Goal: Task Accomplishment & Management: Complete application form

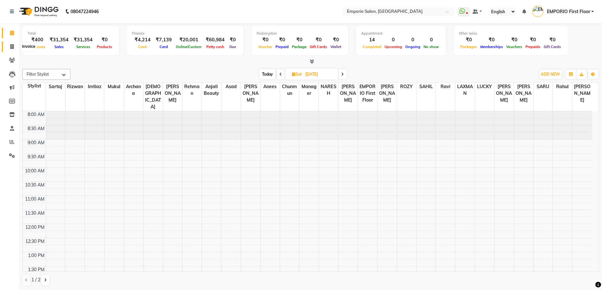
drag, startPoint x: 0, startPoint y: 0, endPoint x: 8, endPoint y: 45, distance: 46.2
click at [8, 45] on span at bounding box center [11, 46] width 11 height 7
select select "service"
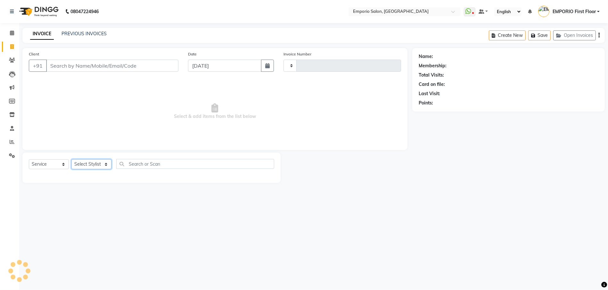
click at [87, 165] on select "Select Stylist" at bounding box center [91, 164] width 40 height 10
type input "4896"
select select "6332"
click at [90, 166] on select "Select Stylist" at bounding box center [91, 164] width 40 height 10
click at [90, 166] on select "Select Stylist [PERSON_NAME] beauty [PERSON_NAME] [PERSON_NAME] EMPORIO First F…" at bounding box center [91, 164] width 40 height 10
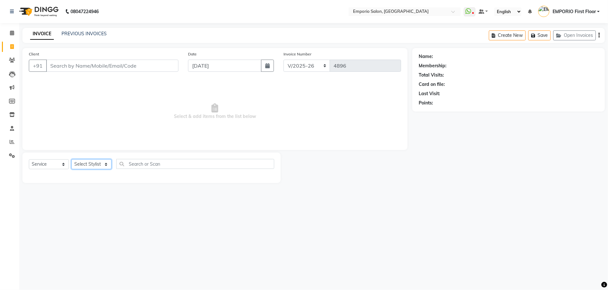
select select "47501"
click at [71, 159] on select "Select Stylist [PERSON_NAME] beauty [PERSON_NAME] [PERSON_NAME] EMPORIO First F…" at bounding box center [91, 164] width 40 height 10
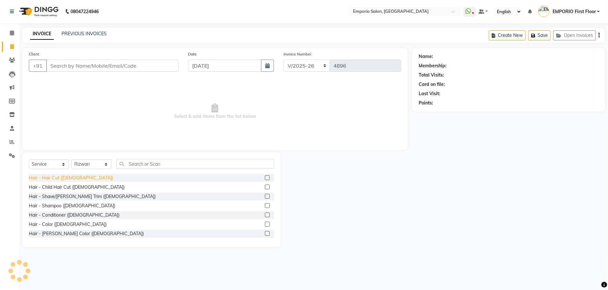
click at [66, 176] on div "Hair - Hair Cut ([DEMOGRAPHIC_DATA])" at bounding box center [71, 178] width 84 height 7
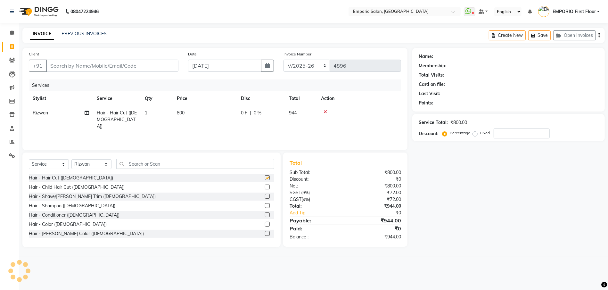
checkbox input "false"
click at [58, 223] on div "Hair - Color ([DEMOGRAPHIC_DATA])" at bounding box center [68, 224] width 78 height 7
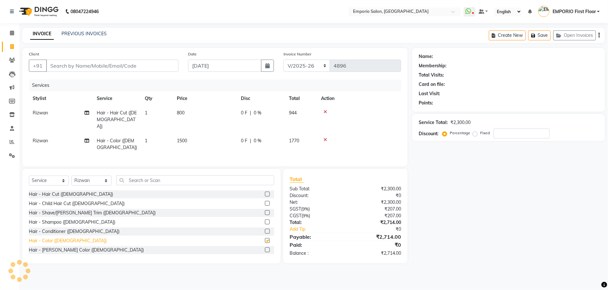
checkbox input "false"
click at [207, 107] on td "800" at bounding box center [205, 120] width 64 height 28
select select "47501"
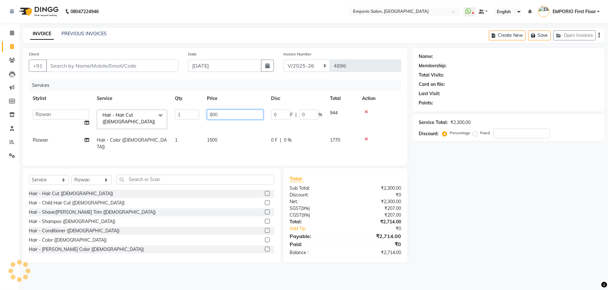
click at [224, 115] on input "800" at bounding box center [235, 115] width 56 height 10
type input "8"
type input "1000"
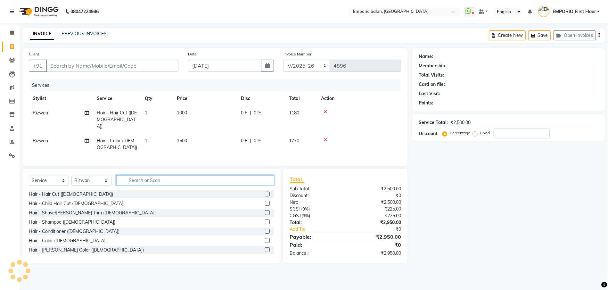
click at [179, 175] on input "text" at bounding box center [195, 180] width 158 height 10
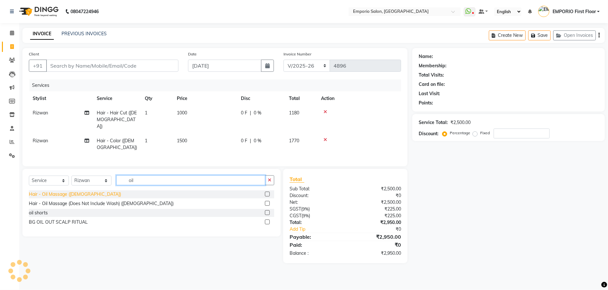
type input "oil"
click at [69, 191] on div "Hair - Oil Massage ([DEMOGRAPHIC_DATA])" at bounding box center [75, 194] width 92 height 7
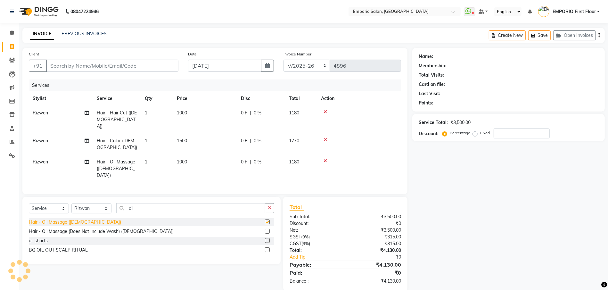
checkbox input "false"
click at [268, 203] on button "button" at bounding box center [269, 208] width 9 height 10
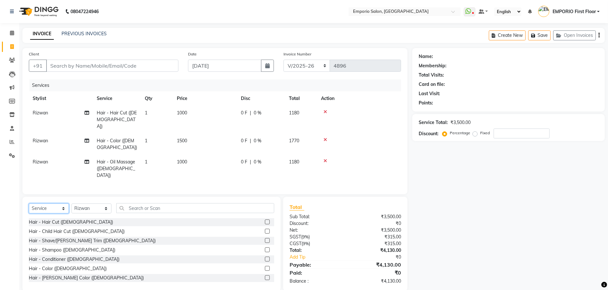
click at [49, 203] on select "Select Service Product Membership Package Voucher Prepaid Gift Card" at bounding box center [49, 208] width 40 height 10
select select "product"
click at [29, 203] on select "Select Service Product Membership Package Voucher Prepaid Gift Card" at bounding box center [49, 208] width 40 height 10
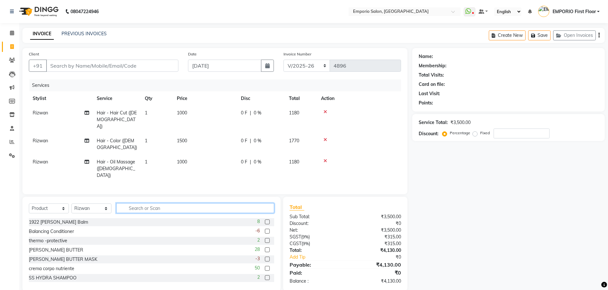
click at [153, 203] on input "text" at bounding box center [195, 208] width 158 height 10
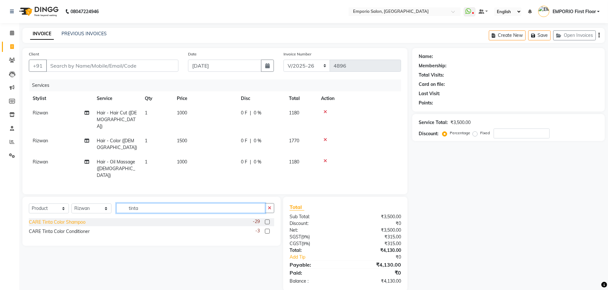
type input "tinta"
click at [81, 219] on div "CARE Tinta Color Shampoo" at bounding box center [57, 222] width 57 height 7
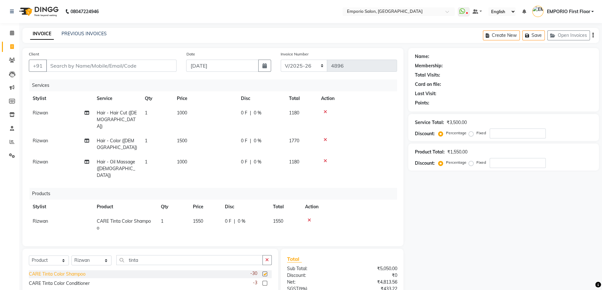
checkbox input "false"
click at [206, 214] on td "1550" at bounding box center [205, 224] width 32 height 21
select select "47501"
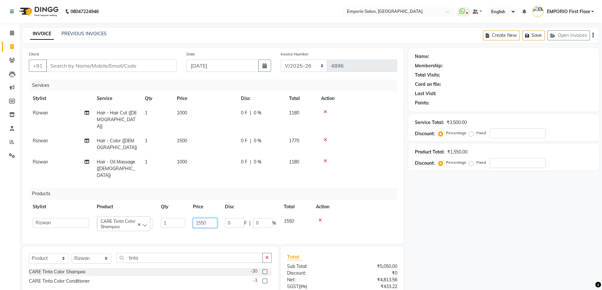
click at [211, 218] on input "1550" at bounding box center [205, 223] width 24 height 10
type input "1600"
click at [416, 216] on div "Name: Membership: Total Visits: Card on file: Last Visit: Points: Service Total…" at bounding box center [505, 195] width 195 height 295
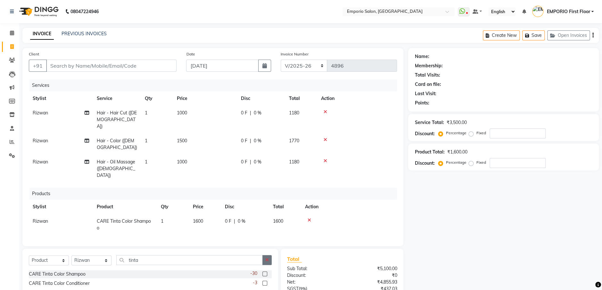
click at [267, 255] on button "button" at bounding box center [266, 260] width 9 height 10
click at [485, 245] on div "Name: Membership: Total Visits: Card on file: Last Visit: Points: Service Total…" at bounding box center [505, 195] width 195 height 295
click at [123, 65] on input "Client" at bounding box center [111, 66] width 130 height 12
type input "9"
type input "0"
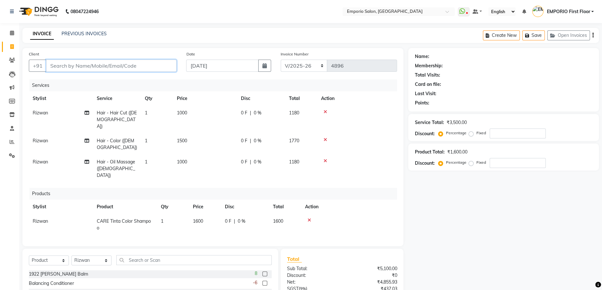
type input "0"
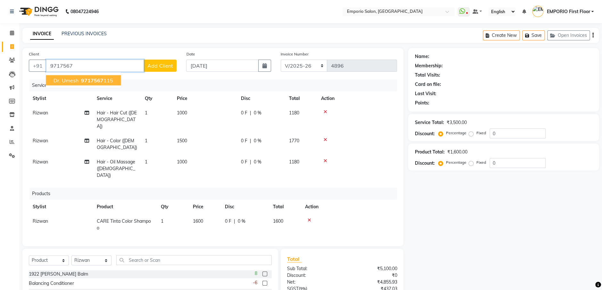
click at [107, 78] on ngb-highlight "9717567 115" at bounding box center [96, 80] width 33 height 6
type input "9717567115"
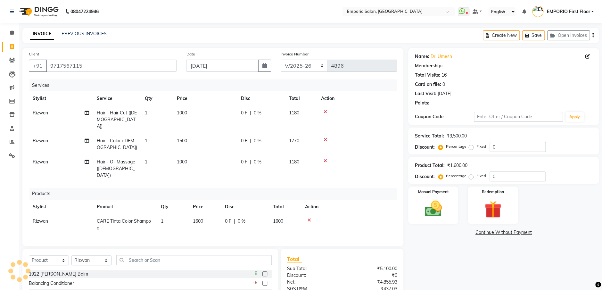
select select "1: Object"
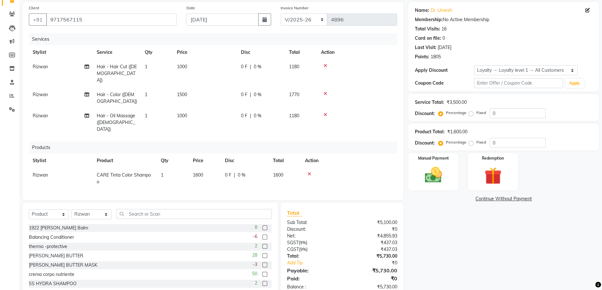
scroll to position [50, 0]
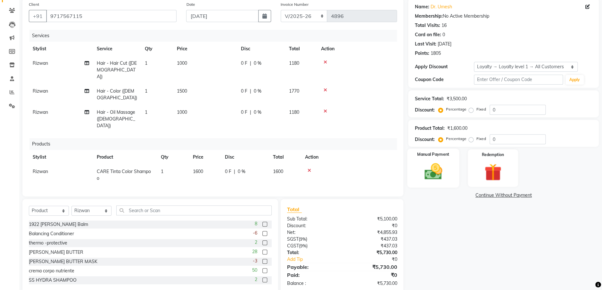
click at [441, 182] on div "Manual Payment" at bounding box center [433, 168] width 52 height 39
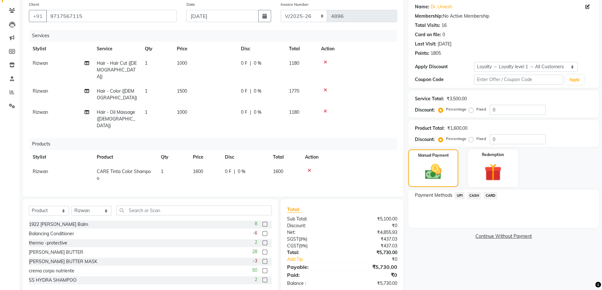
click at [487, 197] on span "CARD" at bounding box center [490, 195] width 14 height 7
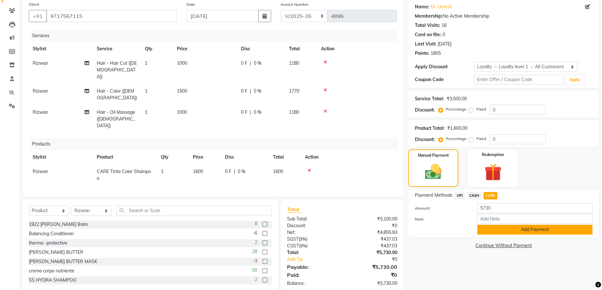
click at [521, 229] on button "Add Payment" at bounding box center [534, 230] width 115 height 10
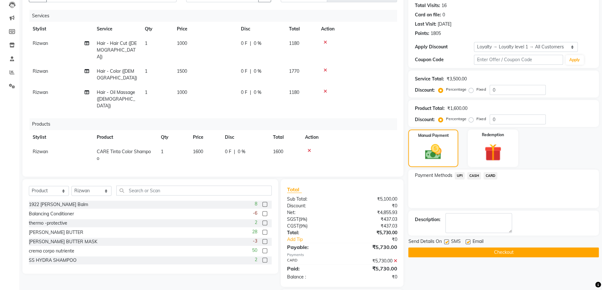
scroll to position [94, 0]
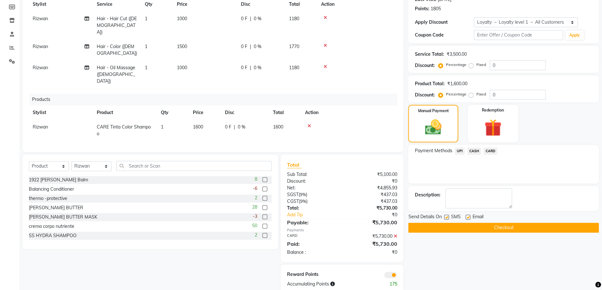
click at [521, 229] on button "Checkout" at bounding box center [503, 228] width 191 height 10
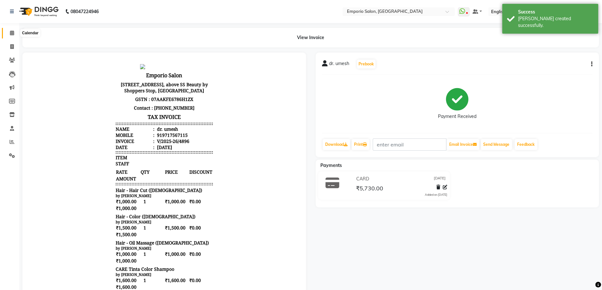
click at [12, 31] on icon at bounding box center [12, 32] width 4 height 5
